Goal: Transaction & Acquisition: Purchase product/service

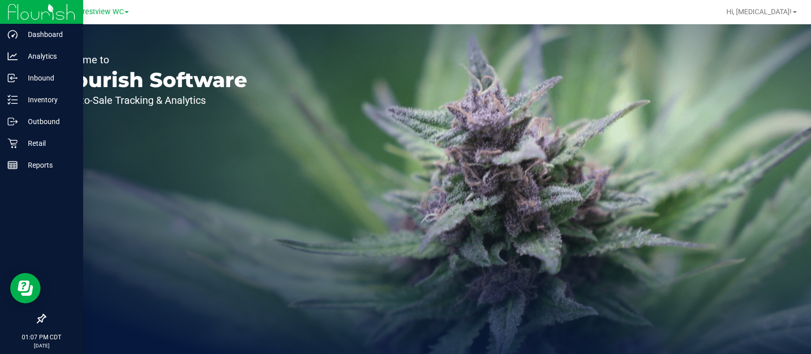
click at [38, 320] on icon at bounding box center [41, 319] width 10 height 10
click at [36, 320] on input "checkbox" at bounding box center [36, 320] width 0 height 0
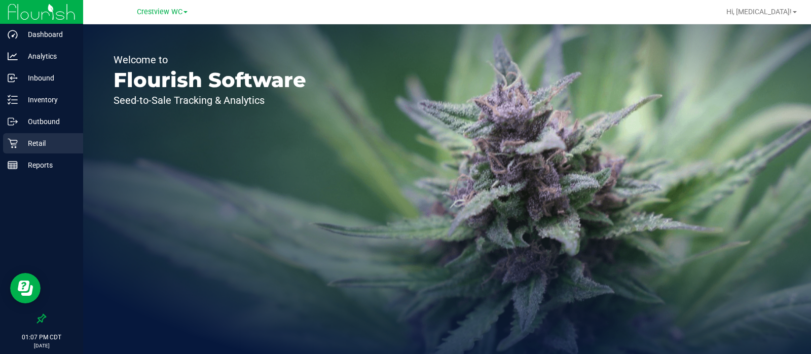
click at [53, 143] on p "Retail" at bounding box center [48, 143] width 61 height 12
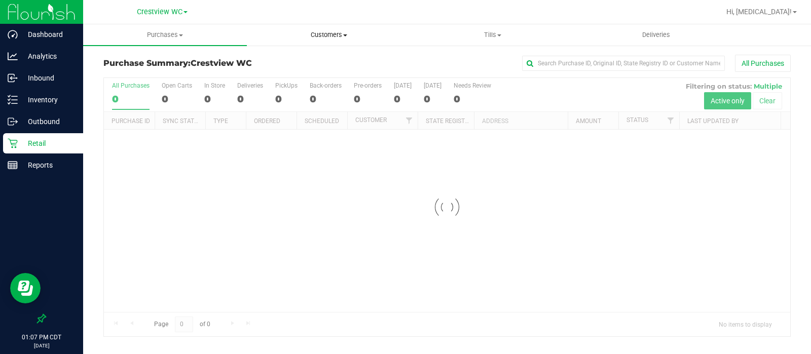
click at [323, 39] on span "Customers" at bounding box center [328, 34] width 163 height 9
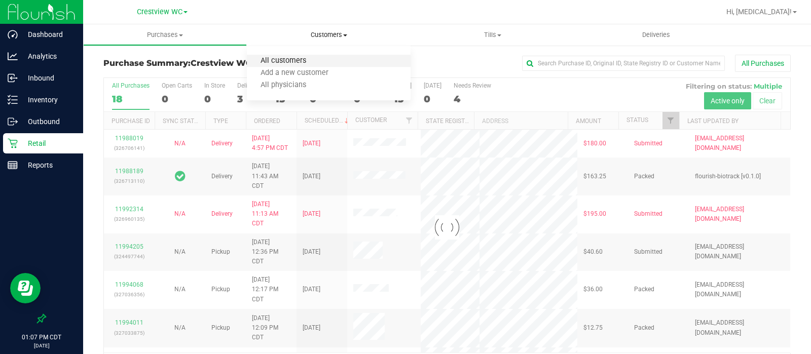
click at [291, 58] on span "All customers" at bounding box center [283, 61] width 73 height 9
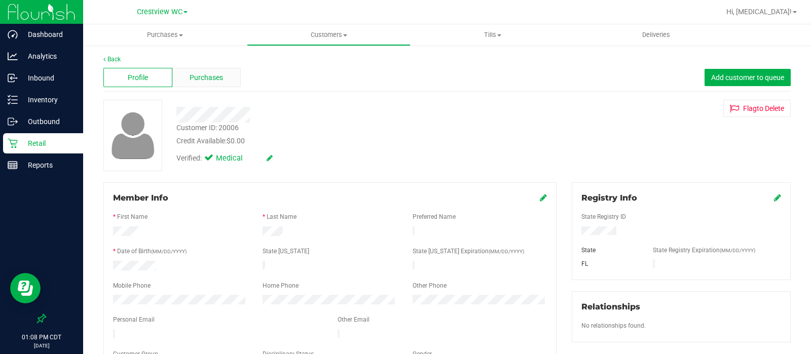
click at [223, 75] on div "Purchases" at bounding box center [206, 77] width 69 height 19
click at [225, 80] on div "Purchases" at bounding box center [206, 77] width 69 height 19
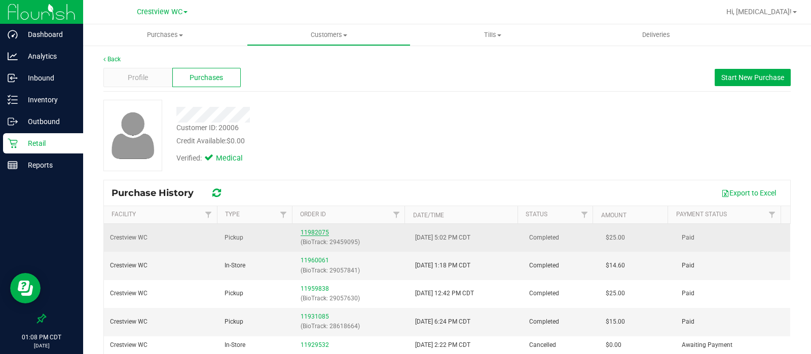
click at [314, 233] on link "11982075" at bounding box center [315, 232] width 28 height 7
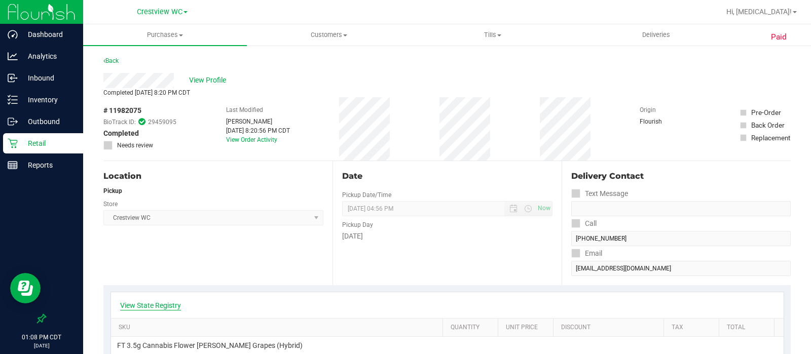
click at [169, 308] on link "View State Registry" at bounding box center [150, 306] width 61 height 10
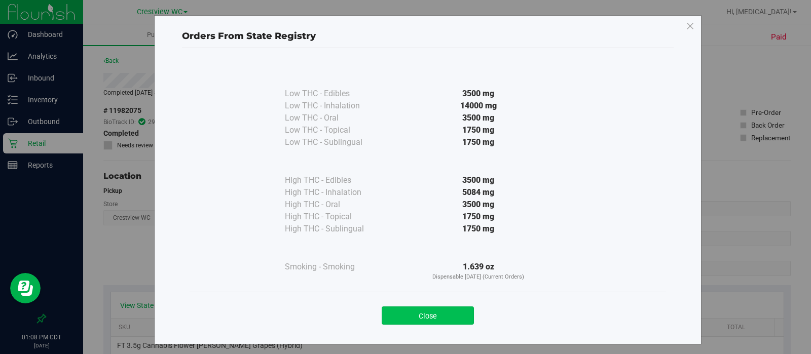
click at [402, 315] on button "Close" at bounding box center [428, 316] width 92 height 18
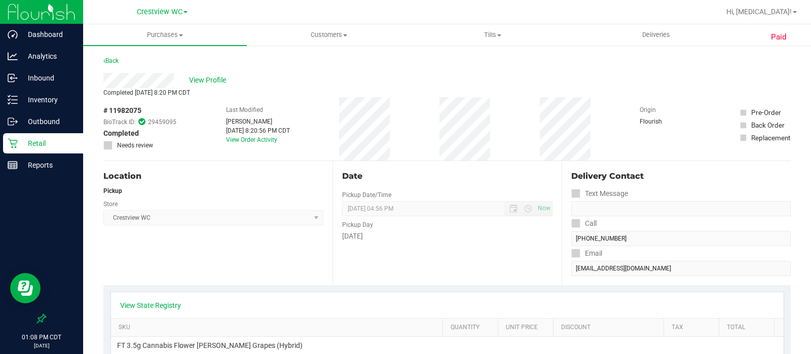
click at [286, 260] on div "Location Pickup Store Crestview WC Select Store Bonita Springs WC Boynton Beach…" at bounding box center [217, 223] width 229 height 124
click at [203, 80] on span "View Profile" at bounding box center [209, 80] width 41 height 11
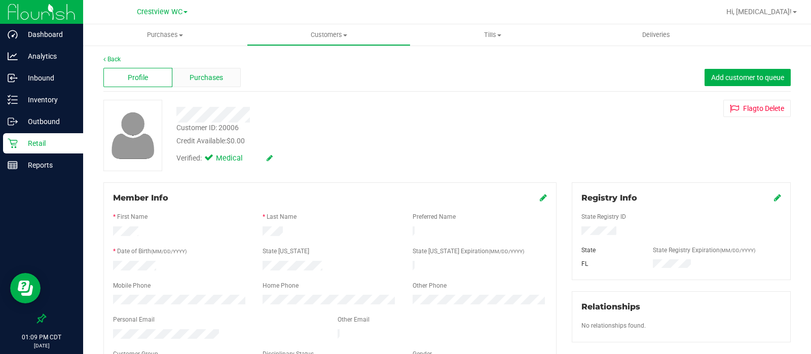
click at [213, 77] on span "Purchases" at bounding box center [206, 77] width 33 height 11
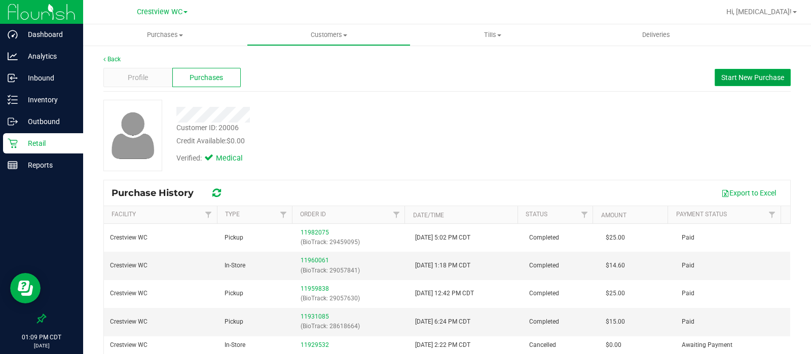
click at [732, 73] on span "Start New Purchase" at bounding box center [752, 77] width 63 height 8
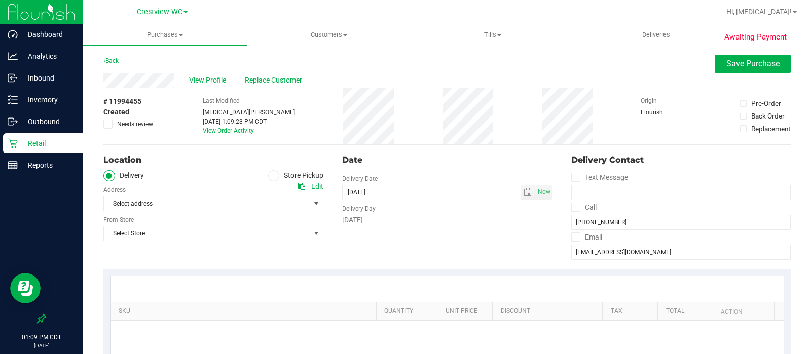
click at [312, 178] on label "Store Pickup" at bounding box center [296, 176] width 56 height 12
click at [0, 0] on input "Store Pickup" at bounding box center [0, 0] width 0 height 0
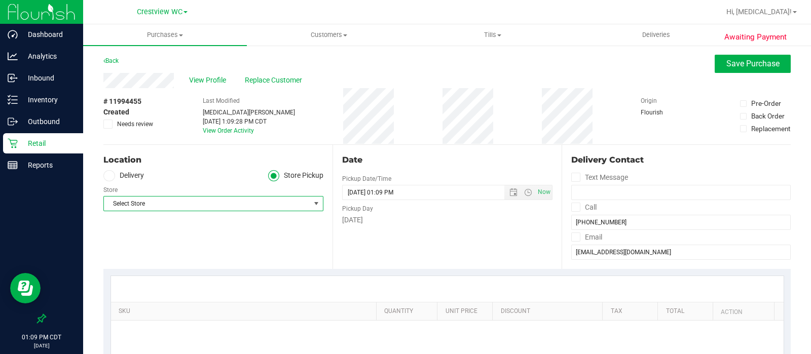
click at [298, 206] on span "Select Store" at bounding box center [207, 204] width 206 height 14
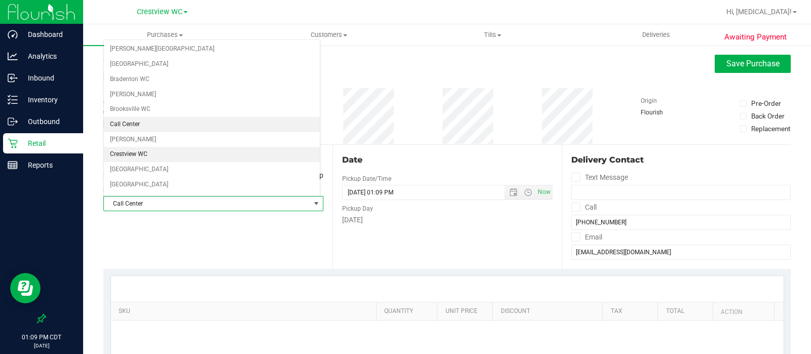
click at [156, 151] on li "Crestview WC" at bounding box center [212, 154] width 216 height 15
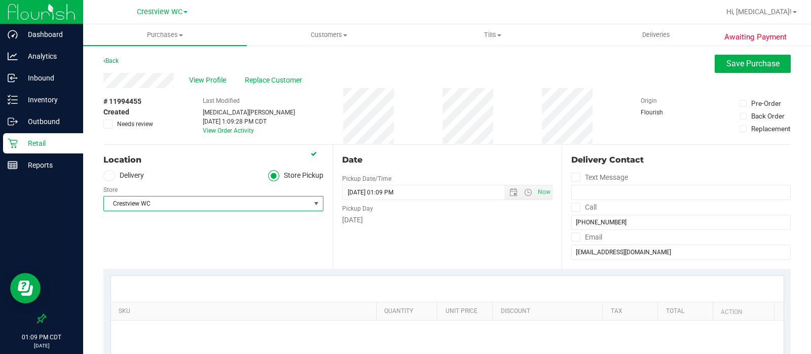
click at [182, 227] on div "Location Delivery Store Pickup Store Crestview WC Select Store Bonita Springs W…" at bounding box center [217, 207] width 229 height 124
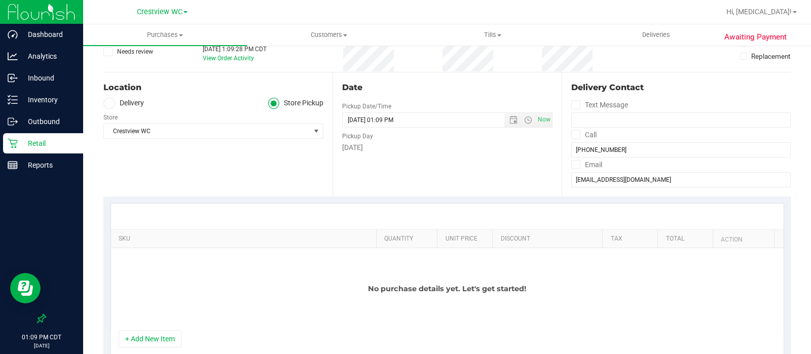
scroll to position [103, 0]
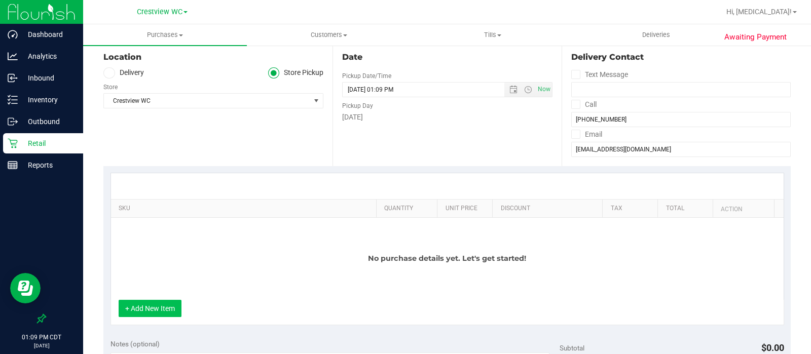
click at [167, 315] on button "+ Add New Item" at bounding box center [150, 308] width 63 height 17
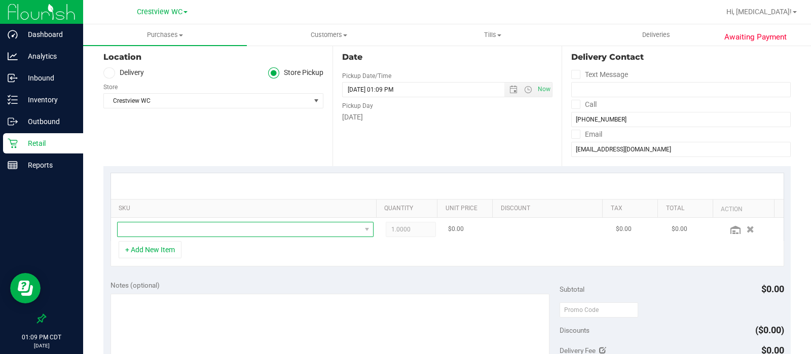
click at [255, 228] on span "NO DATA FOUND" at bounding box center [239, 230] width 243 height 14
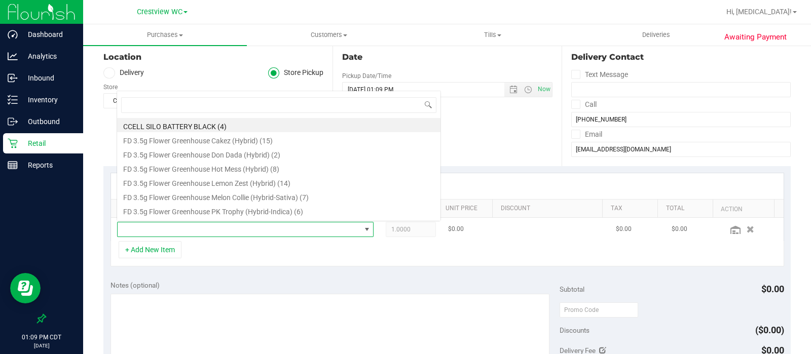
scroll to position [15, 245]
type input "wbv"
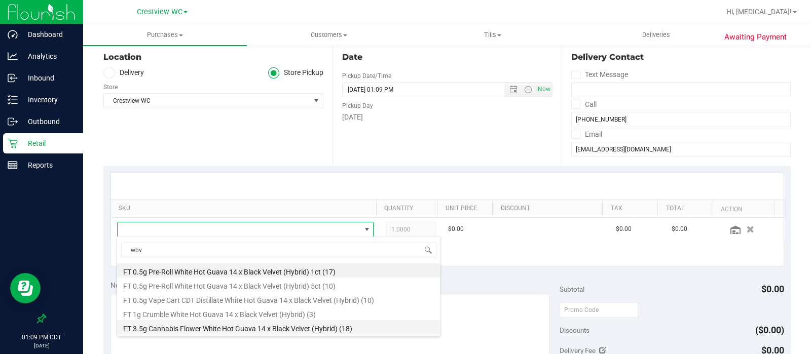
click at [248, 329] on li "FT 3.5g Cannabis Flower White Hot Guava 14 x Black Velvet (Hybrid) (18)" at bounding box center [278, 327] width 323 height 14
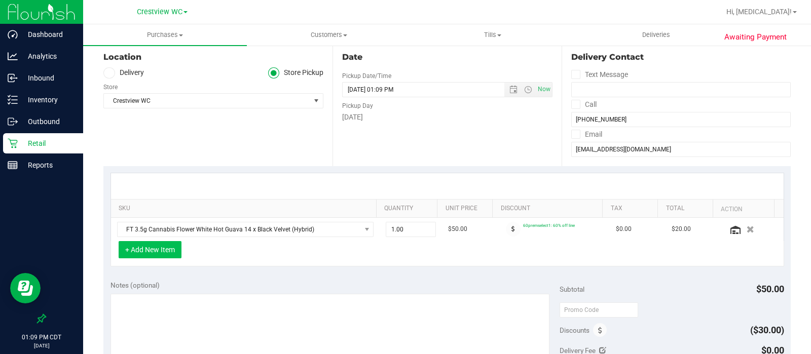
click at [161, 253] on button "+ Add New Item" at bounding box center [150, 249] width 63 height 17
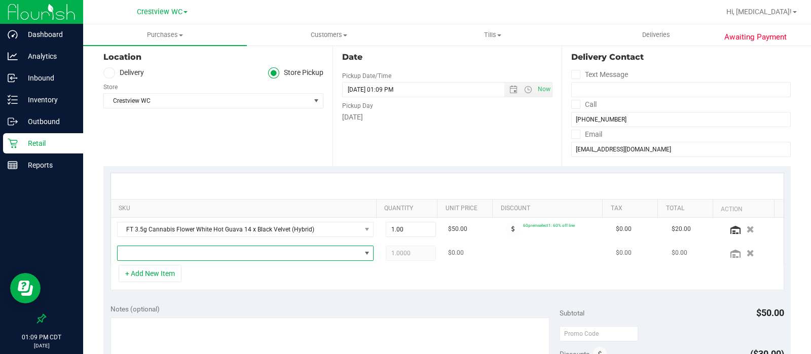
click at [189, 255] on span "NO DATA FOUND" at bounding box center [239, 253] width 243 height 14
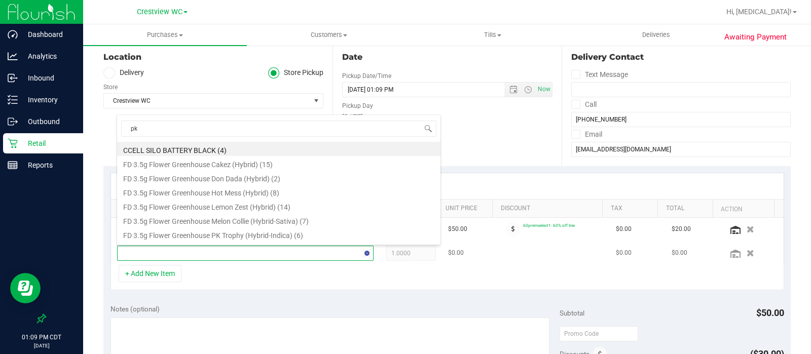
type input "pkt"
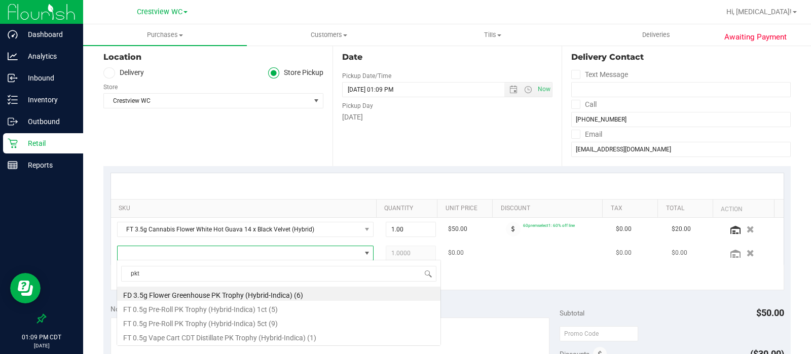
scroll to position [0, 0]
click at [224, 297] on li "FD 3.5g Flower Greenhouse PK Trophy (Hybrid-Indica) (6)" at bounding box center [278, 294] width 323 height 14
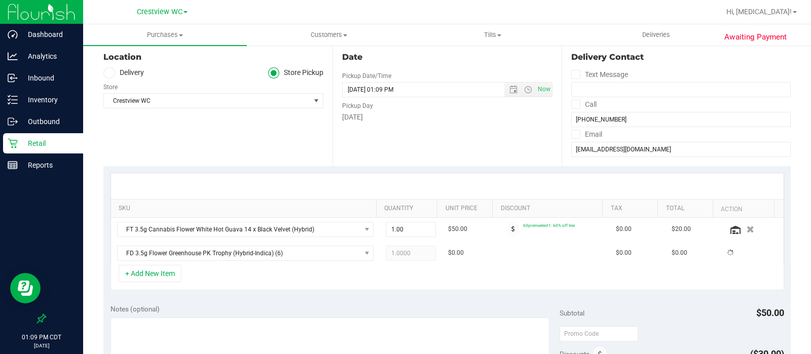
click at [281, 277] on div "+ Add New Item" at bounding box center [447, 277] width 674 height 25
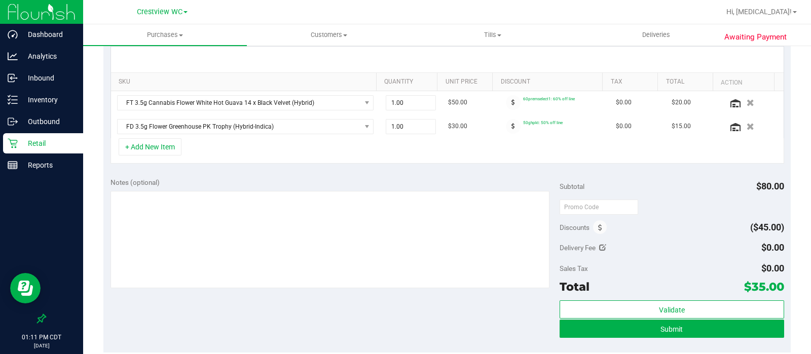
scroll to position [255, 0]
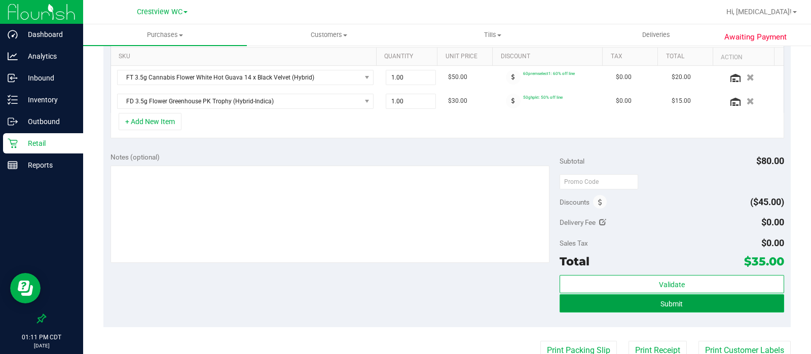
click at [694, 308] on button "Submit" at bounding box center [672, 303] width 225 height 18
